Goal: Task Accomplishment & Management: Use online tool/utility

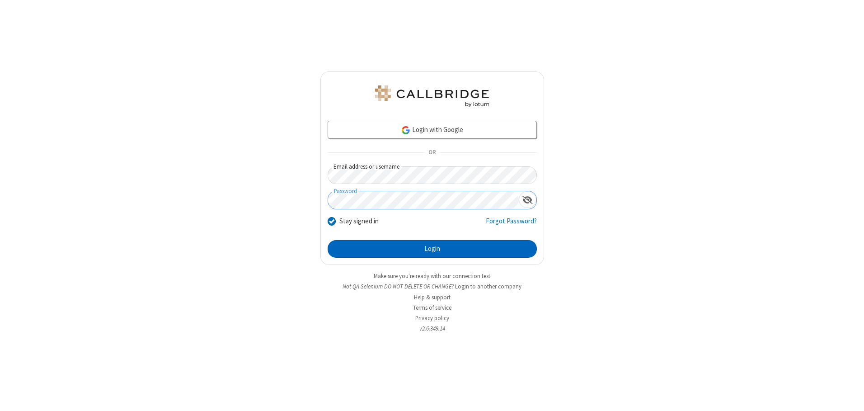
click at [432, 249] on button "Login" at bounding box center [432, 249] width 209 height 18
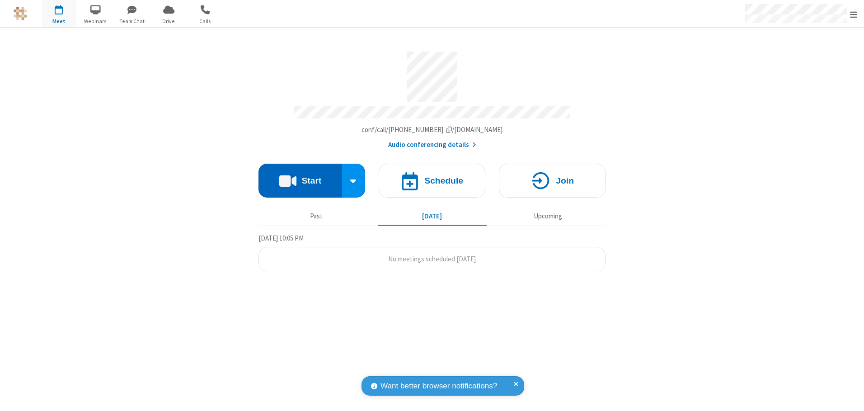
click at [300, 177] on button "Start" at bounding box center [301, 181] width 84 height 34
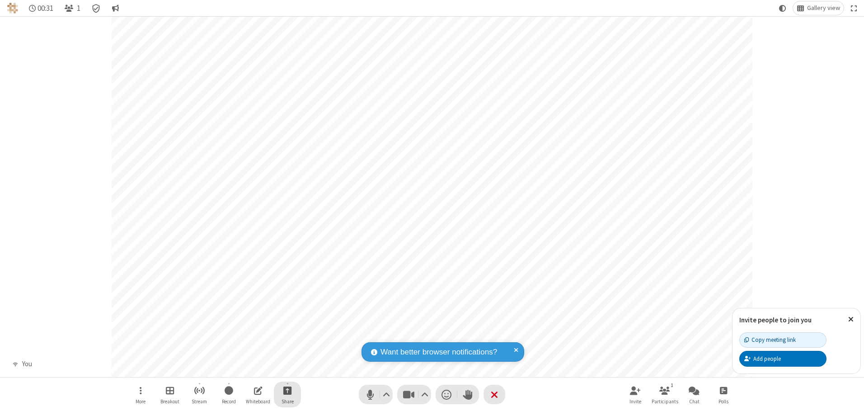
click at [288, 390] on span "Start sharing" at bounding box center [287, 390] width 9 height 11
click at [251, 353] on span "Present files & media" at bounding box center [251, 353] width 10 height 8
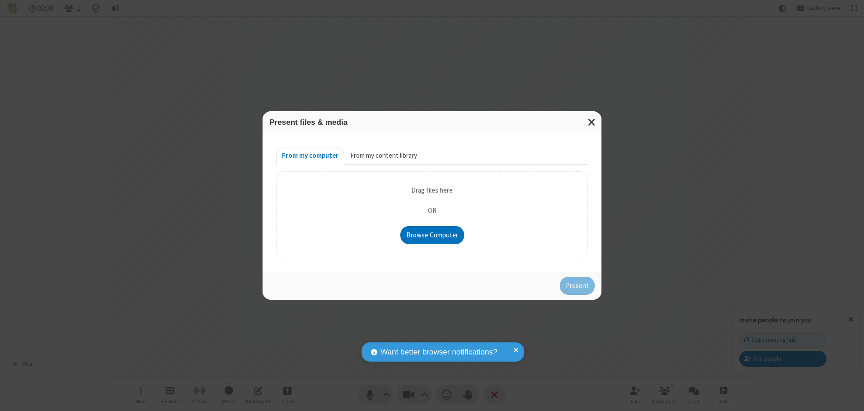
click at [383, 156] on button "From my content library" at bounding box center [384, 156] width 79 height 18
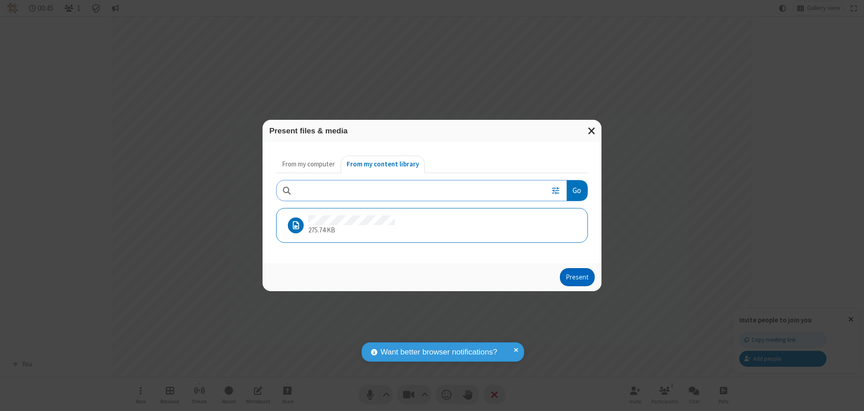
click at [578, 277] on button "Present" at bounding box center [577, 277] width 35 height 18
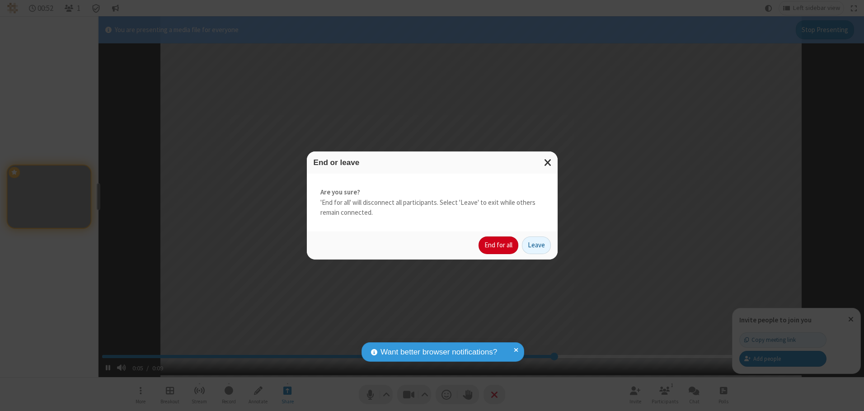
type input "6.600251"
click at [499, 245] on button "End for all" at bounding box center [499, 245] width 40 height 18
